Goal: Register for event/course

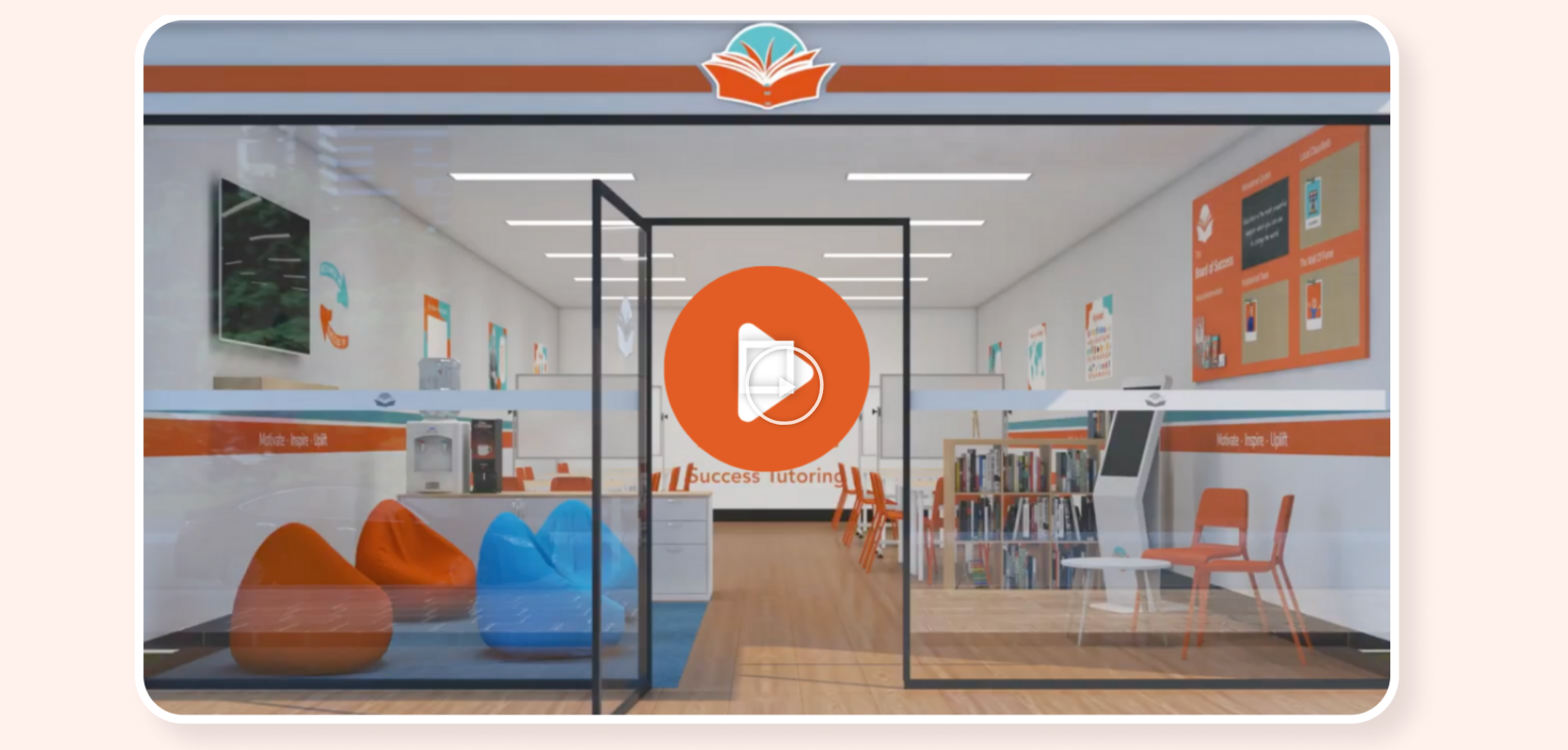
scroll to position [2137, 0]
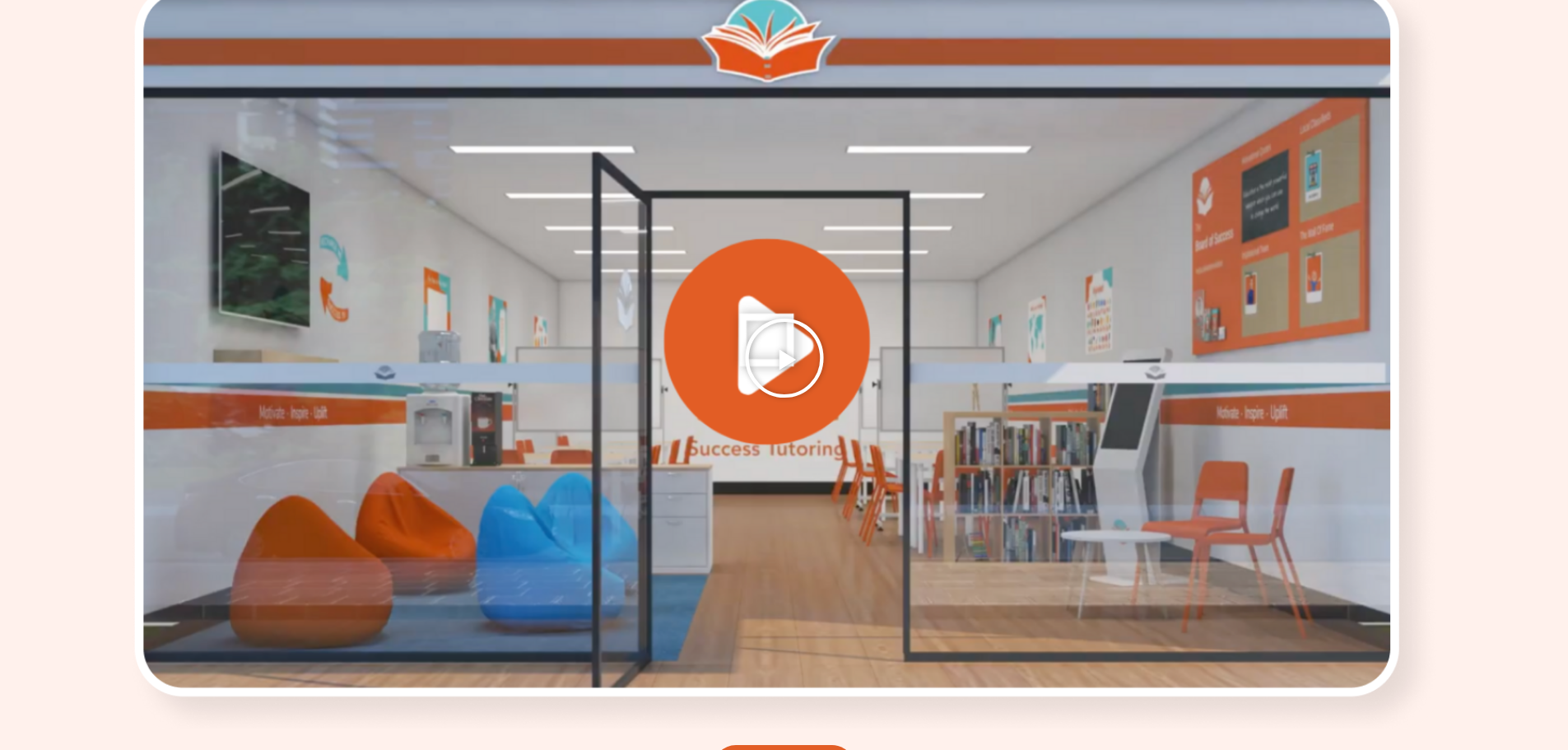
click at [791, 354] on icon "Play Video" at bounding box center [784, 358] width 82 height 82
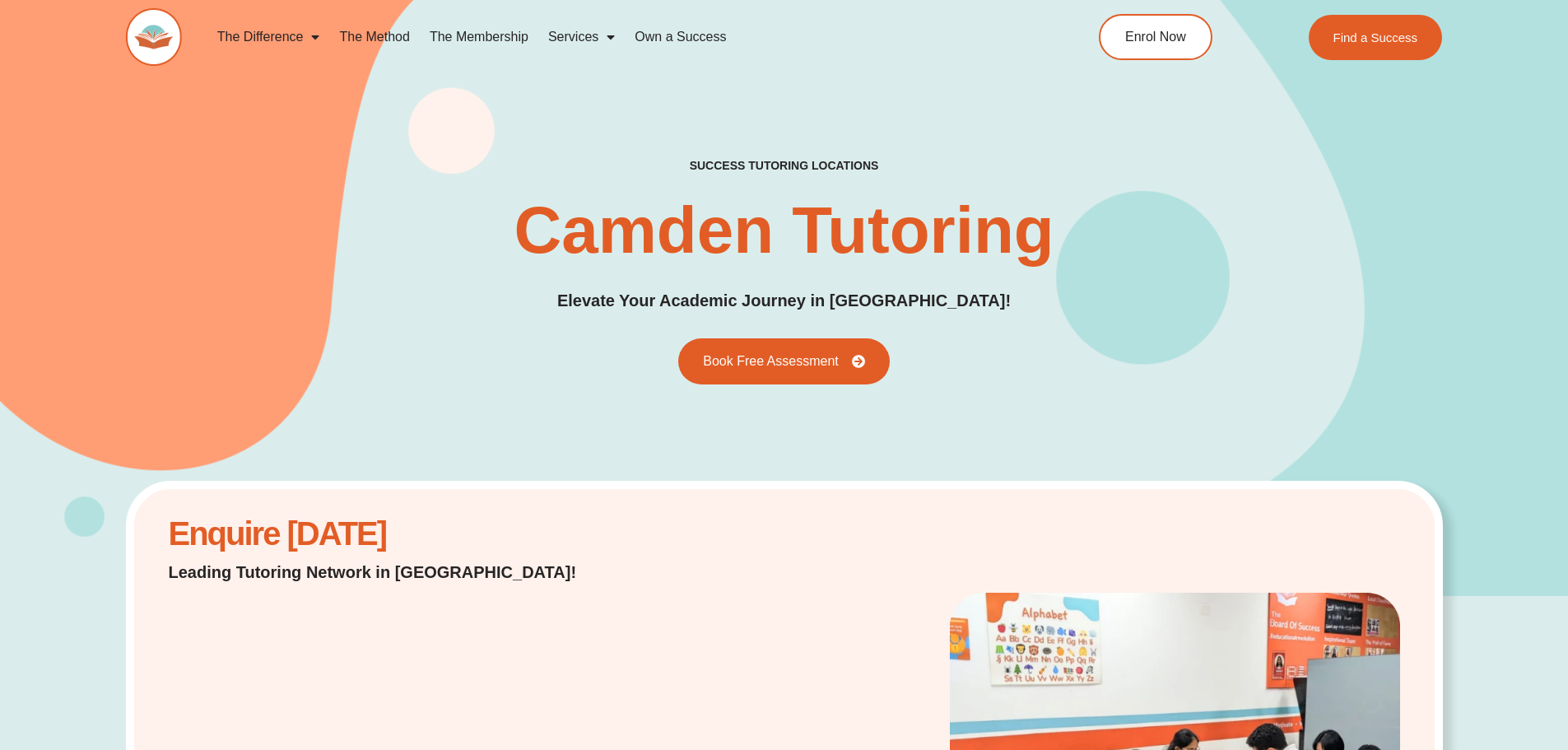
scroll to position [0, 0]
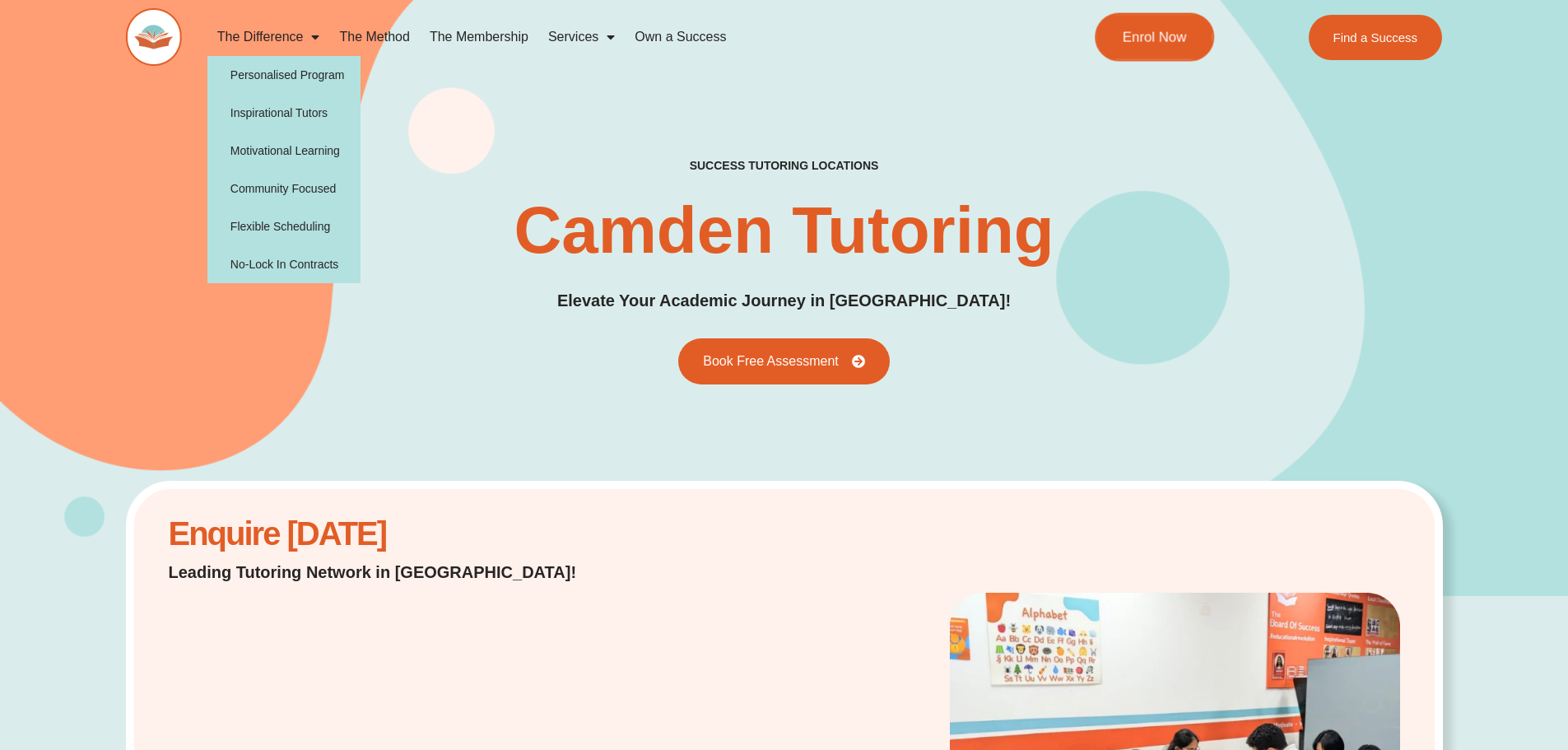
click at [1109, 25] on link "Enrol Now" at bounding box center [1154, 37] width 120 height 48
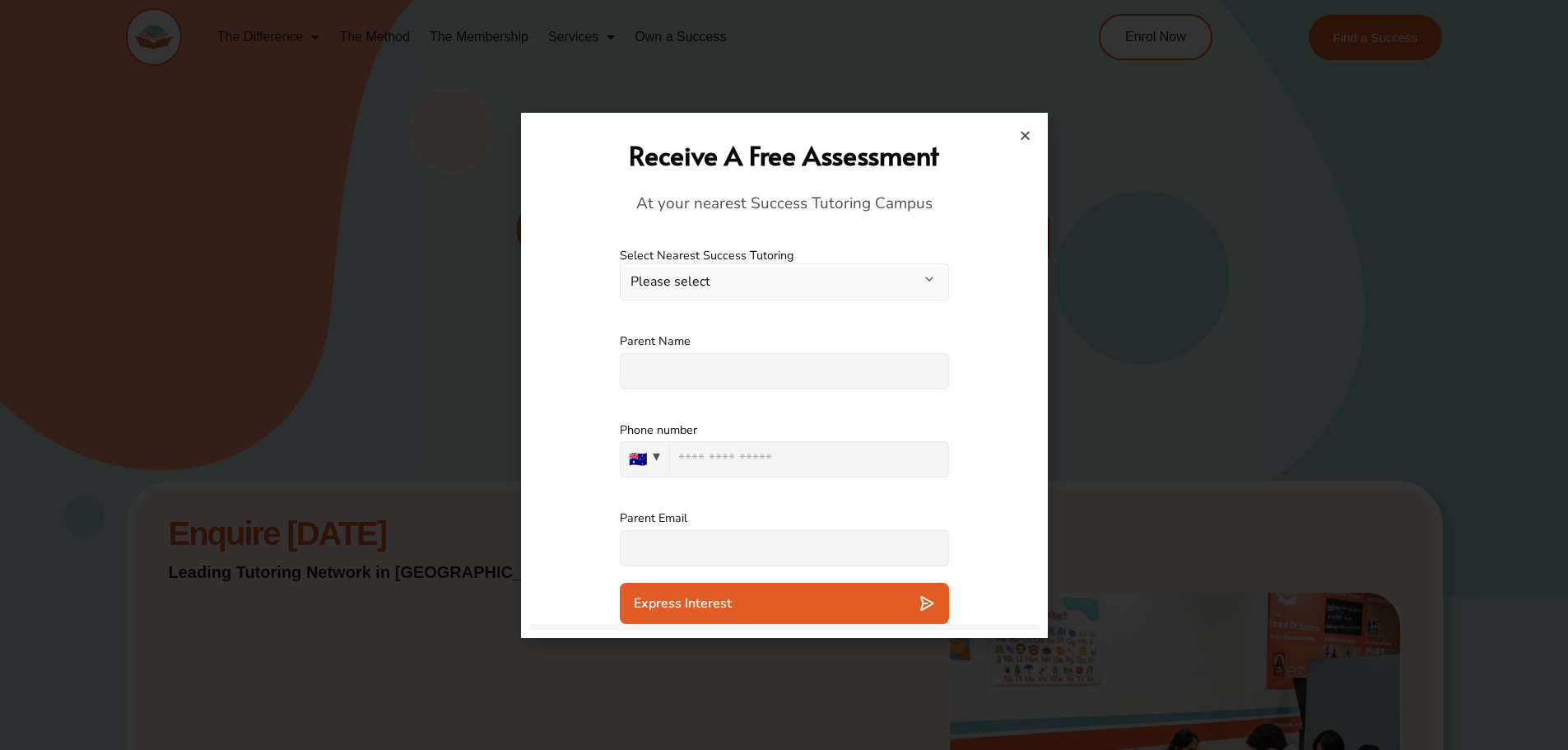
click at [820, 271] on button "Please select" at bounding box center [785, 282] width 329 height 37
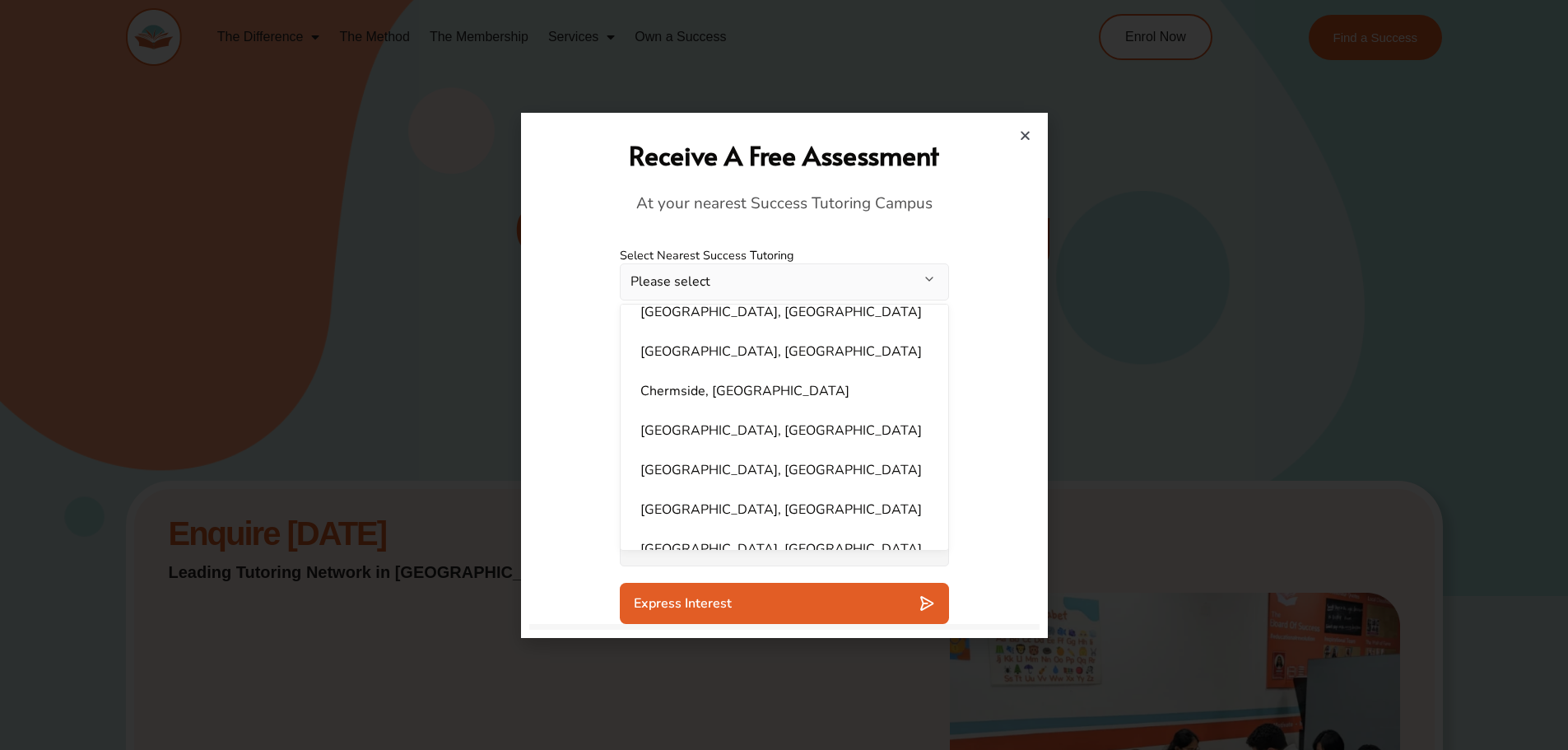
scroll to position [70, 0]
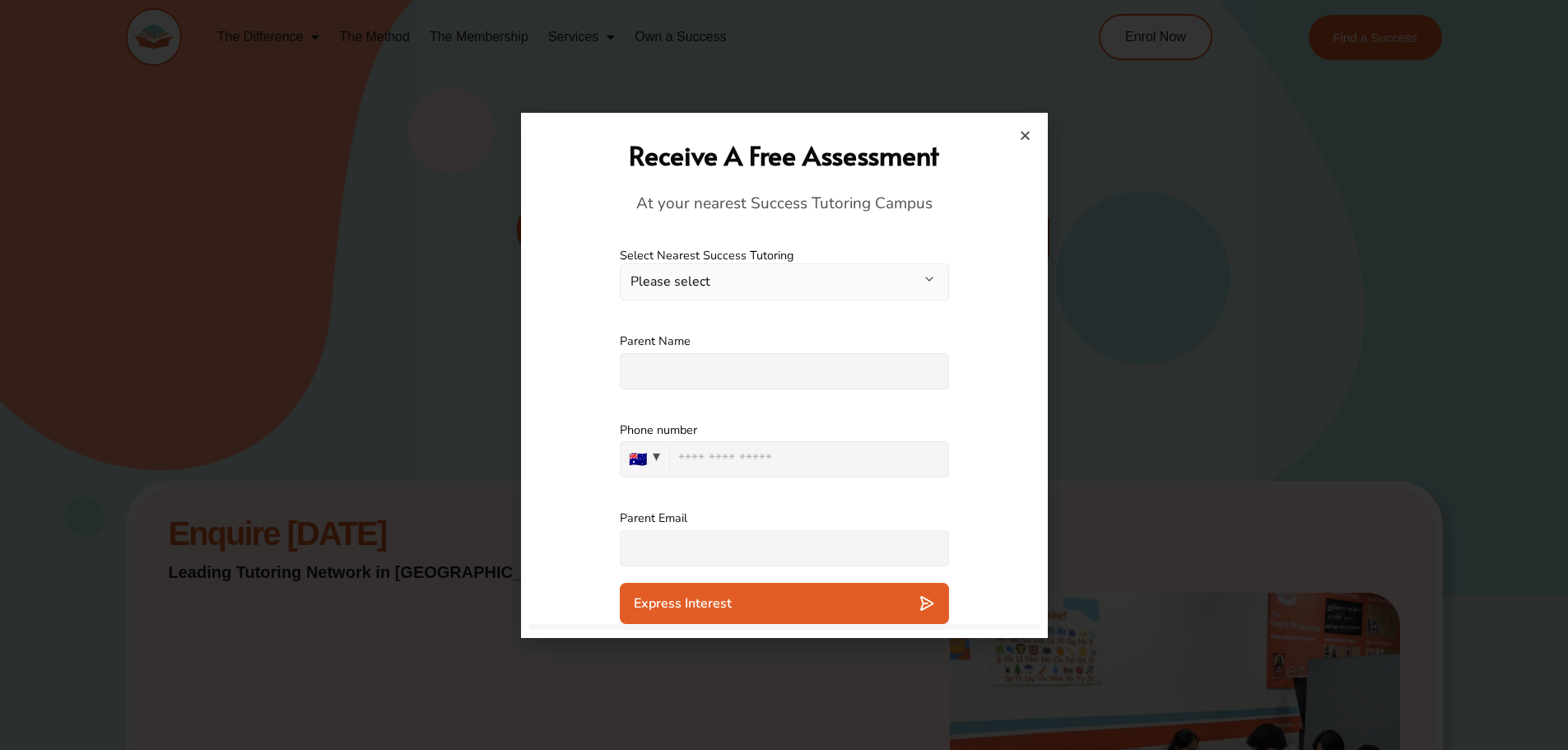
click at [1019, 129] on icon "Close" at bounding box center [1025, 135] width 13 height 13
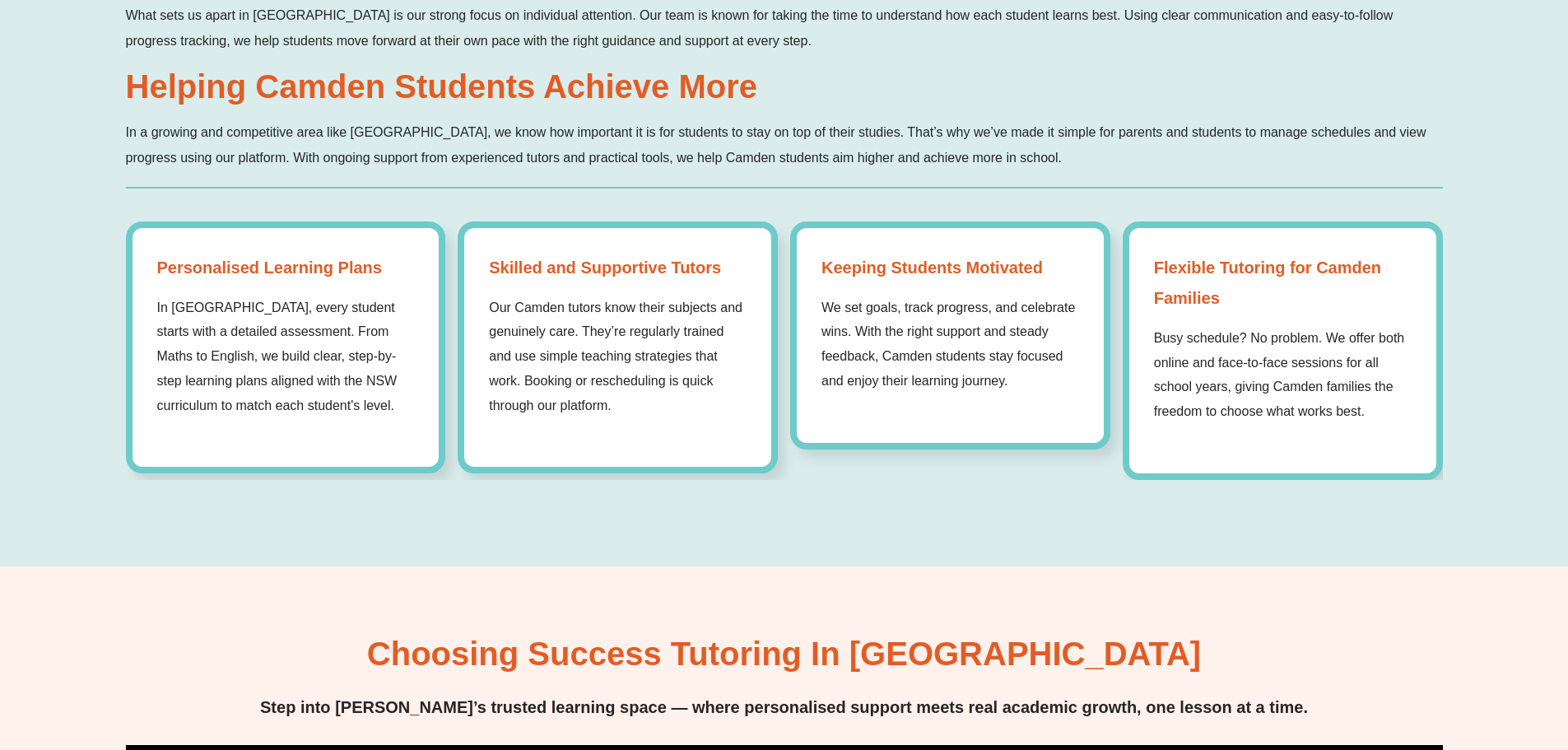
scroll to position [1399, 0]
